Goal: Information Seeking & Learning: Check status

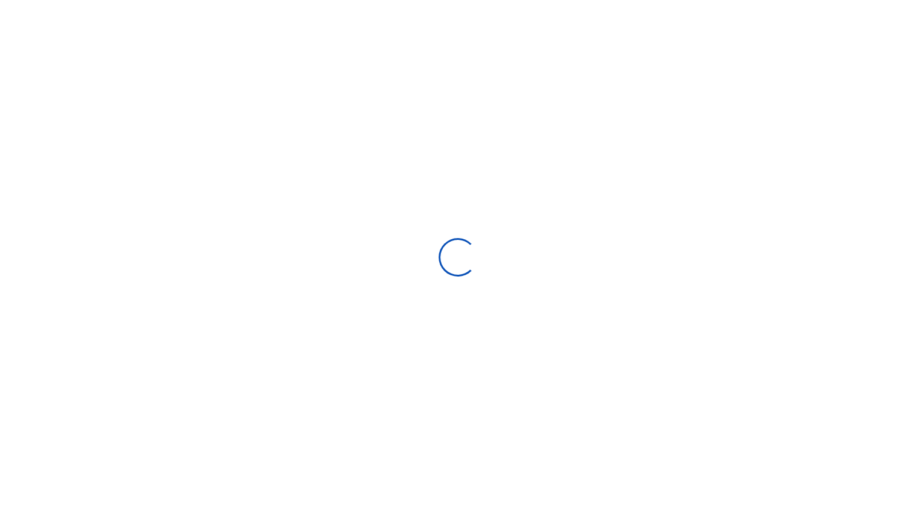
scroll to position [10, 10]
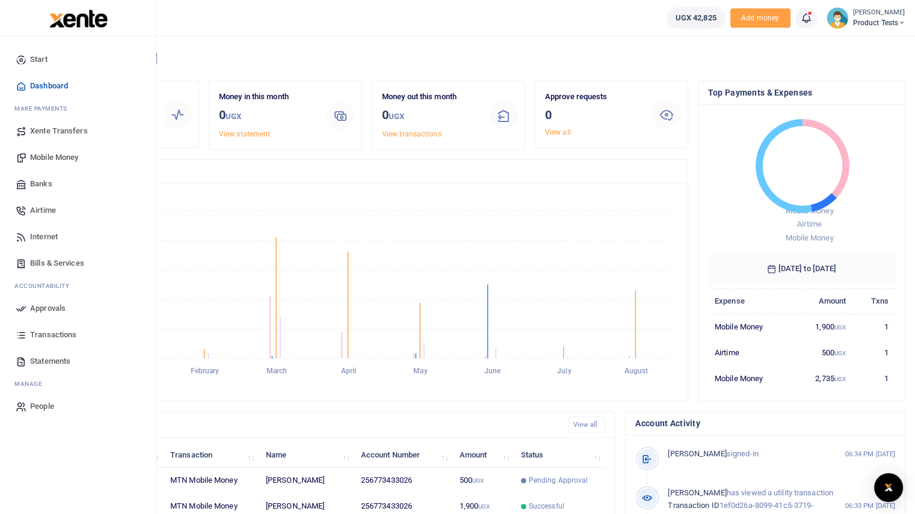
click at [54, 337] on span "Transactions" at bounding box center [53, 335] width 46 height 12
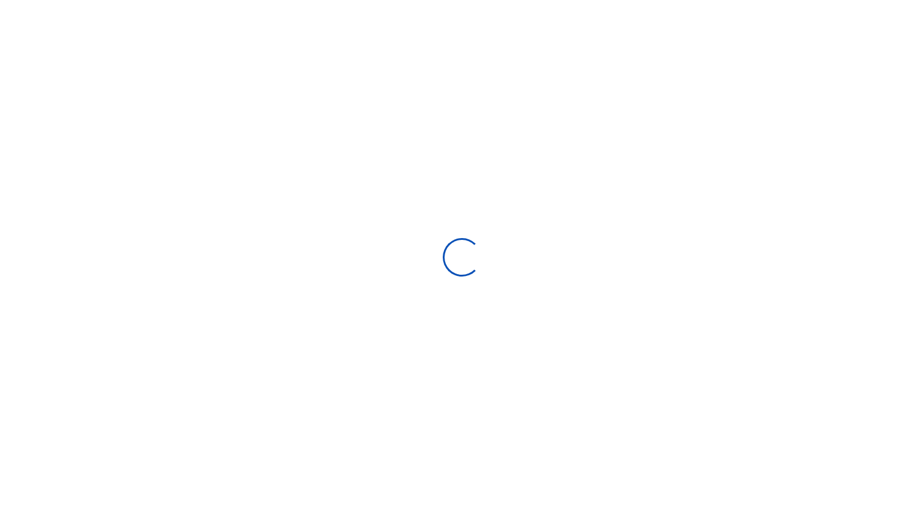
select select
type input "[DATE] - [DATE]"
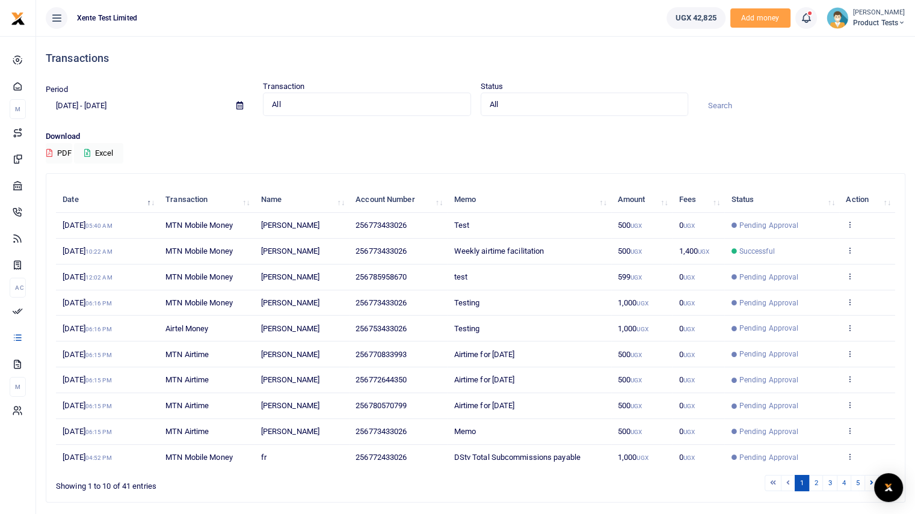
click at [316, 105] on span "All" at bounding box center [362, 105] width 181 height 12
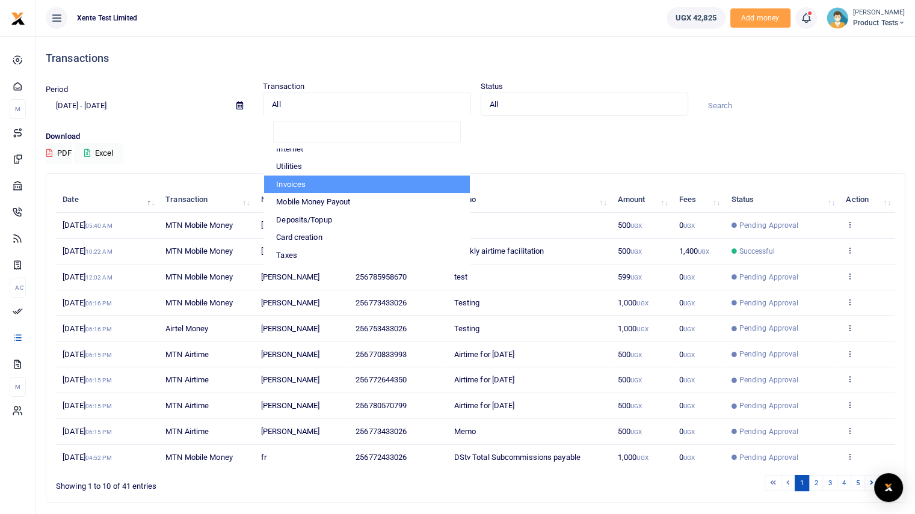
scroll to position [57, 0]
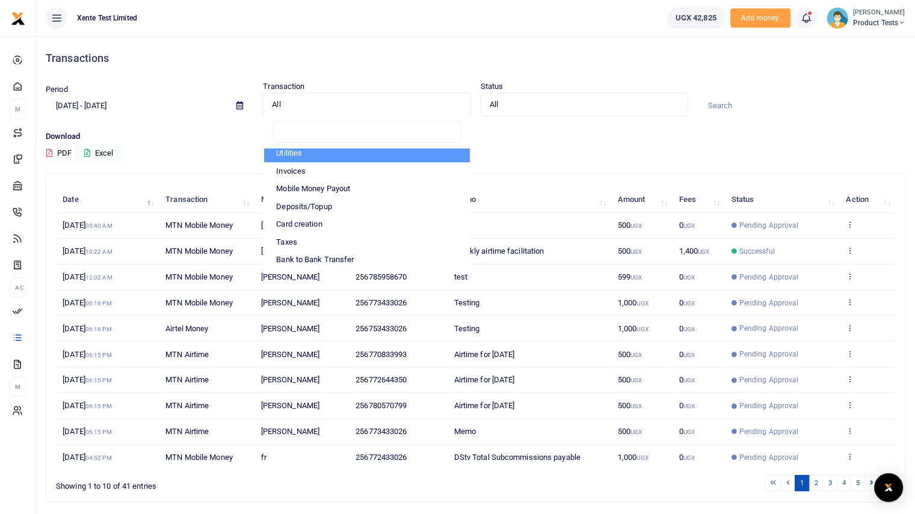
click at [329, 156] on li "Utilities" at bounding box center [366, 153] width 205 height 18
select select "UTILITY"
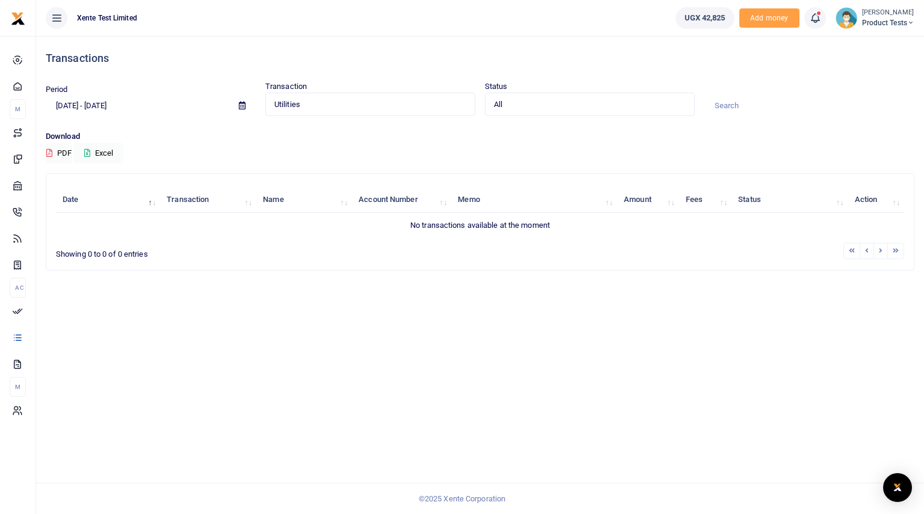
click at [241, 103] on icon at bounding box center [242, 106] width 7 height 8
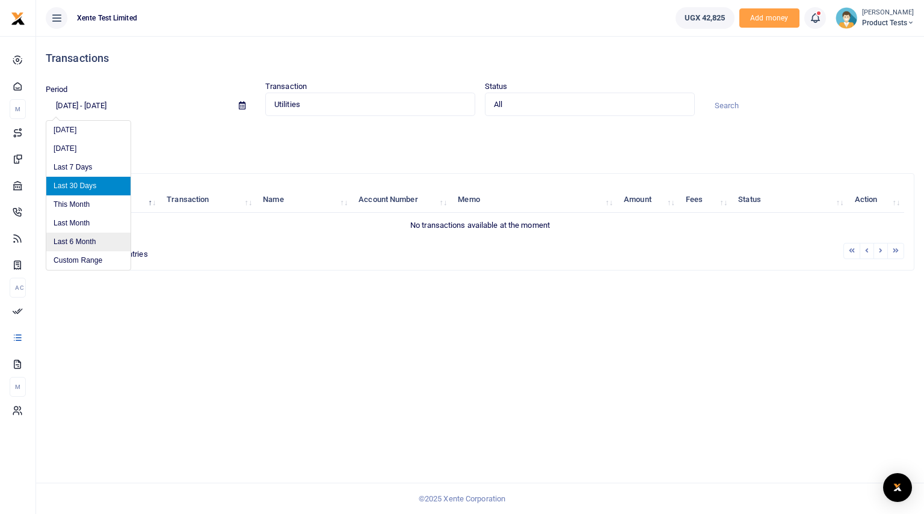
click at [79, 242] on li "Last 6 Month" at bounding box center [88, 242] width 84 height 19
type input "03/01/2025 - 09/01/2025"
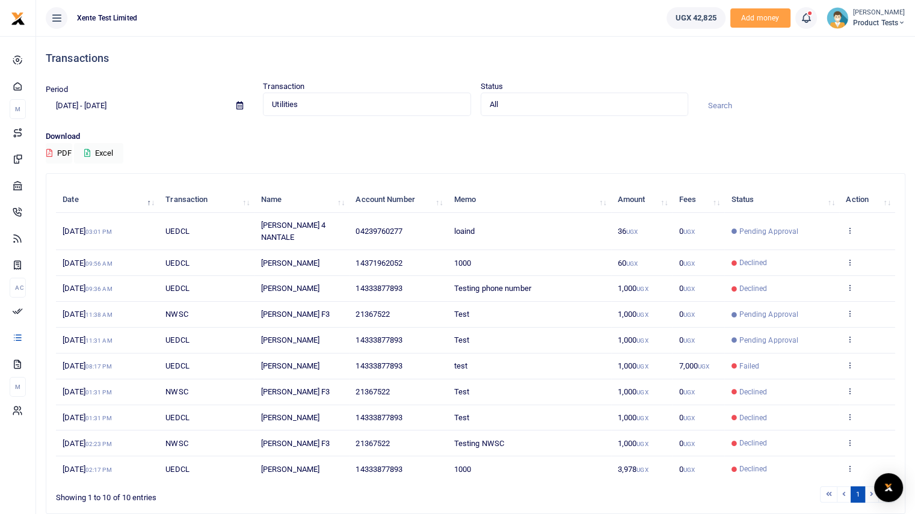
drag, startPoint x: 676, startPoint y: 79, endPoint x: 835, endPoint y: 191, distance: 194.8
click at [676, 79] on div "Transactions" at bounding box center [476, 58] width 860 height 45
click at [852, 226] on icon at bounding box center [850, 230] width 8 height 8
click at [818, 240] on link "View details" at bounding box center [805, 244] width 95 height 17
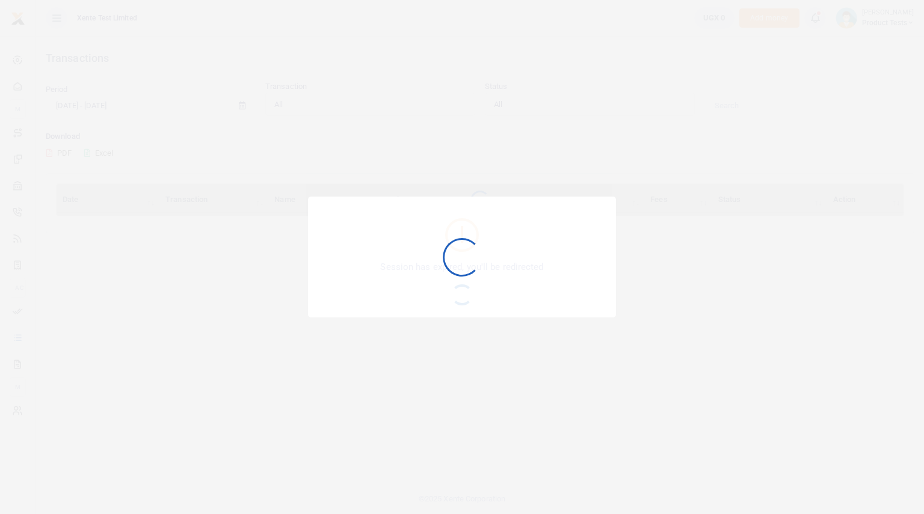
select select "UTILITY"
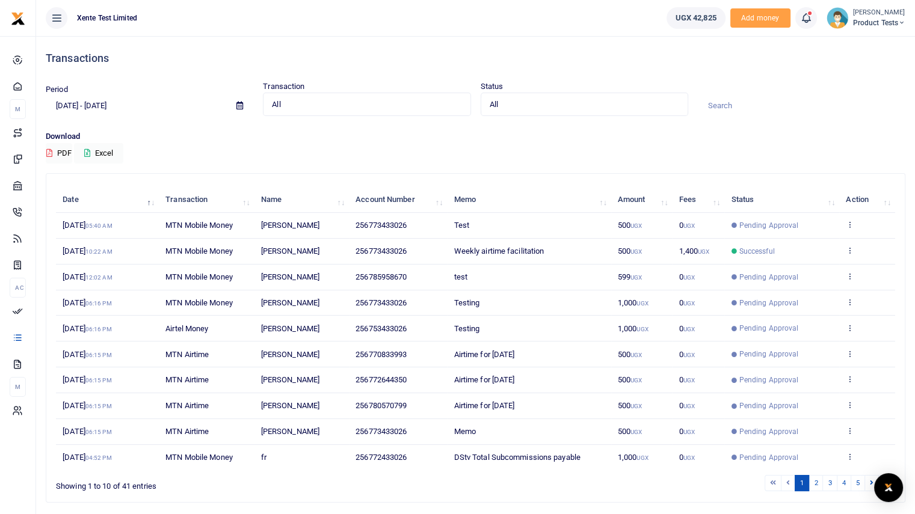
click at [878, 25] on span "Product Tests" at bounding box center [879, 22] width 52 height 11
click at [866, 44] on link "Switch accounts" at bounding box center [859, 44] width 95 height 17
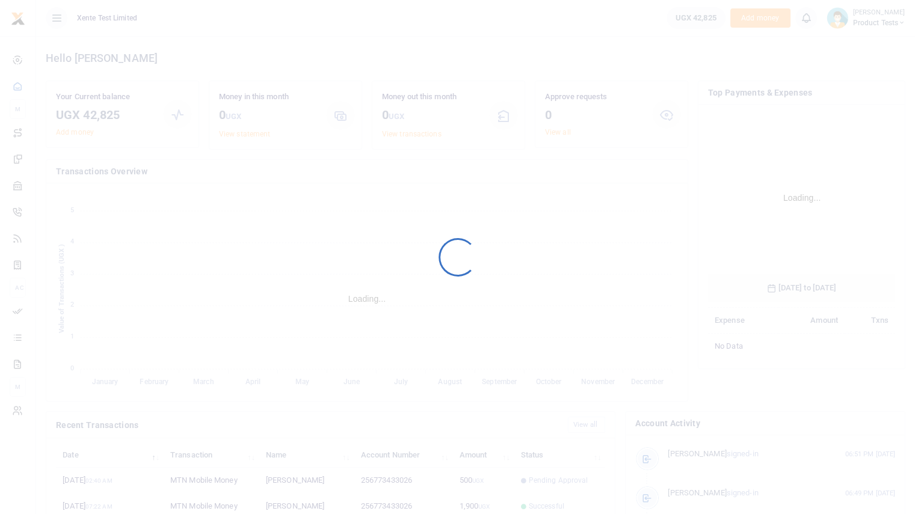
scroll to position [179, 178]
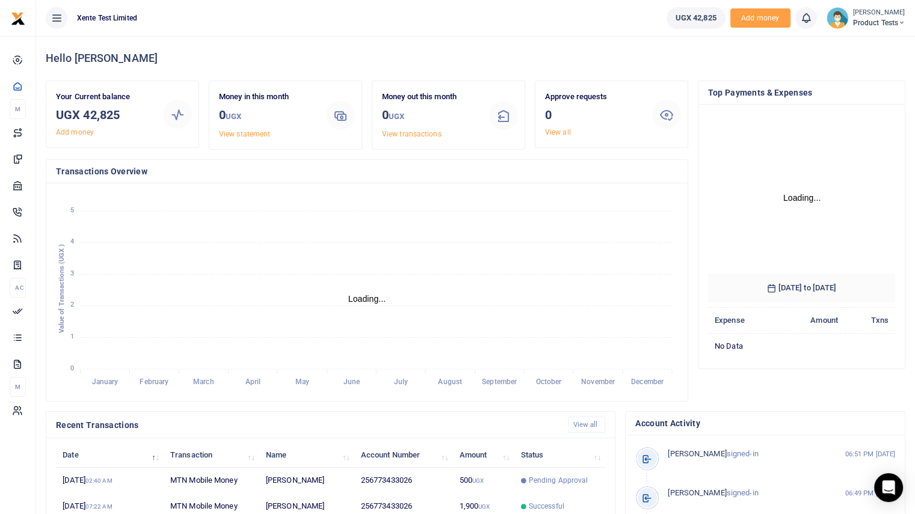
click at [865, 22] on span "Product Tests" at bounding box center [879, 22] width 52 height 11
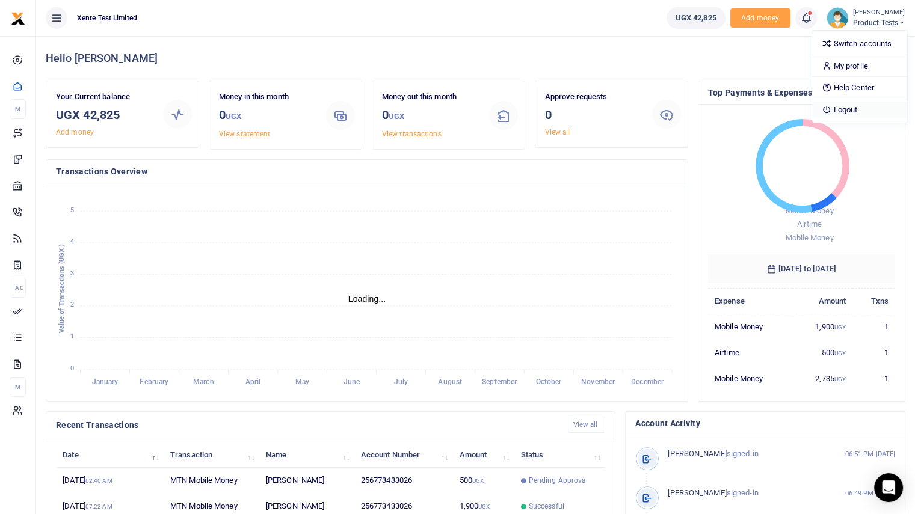
scroll to position [10, 10]
click at [853, 110] on link "Logout" at bounding box center [859, 110] width 95 height 17
